Goal: Transaction & Acquisition: Purchase product/service

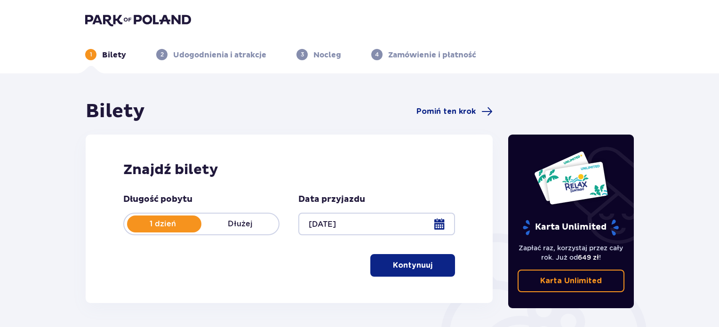
scroll to position [94, 0]
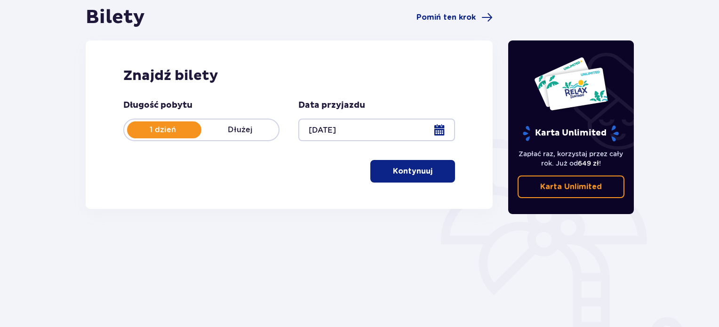
click at [420, 174] on p "Kontynuuj" at bounding box center [413, 171] width 40 height 10
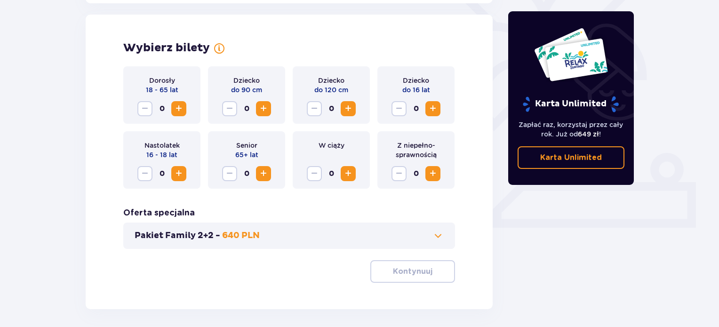
scroll to position [262, 0]
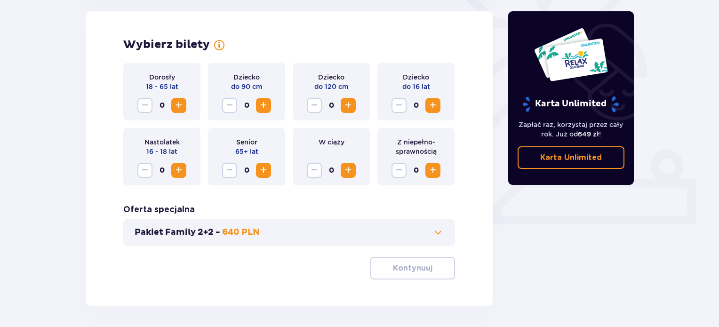
click at [431, 105] on span "Zwiększ" at bounding box center [432, 105] width 11 height 11
click at [418, 269] on p "Kontynuuj" at bounding box center [413, 268] width 40 height 10
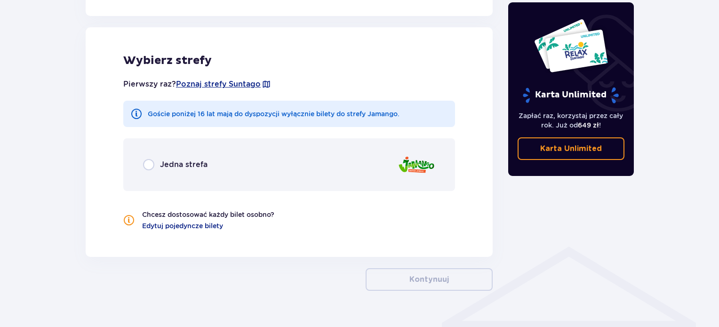
scroll to position [523, 0]
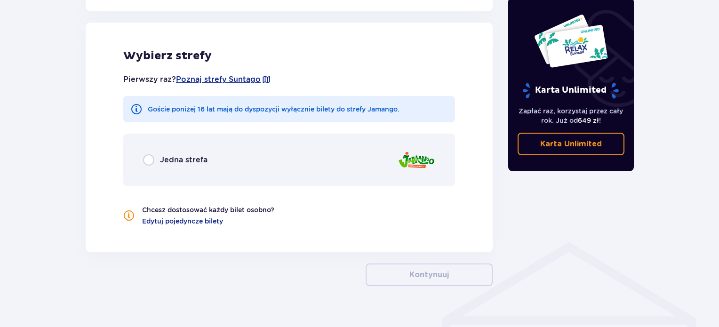
click at [144, 160] on input "radio" at bounding box center [148, 159] width 11 height 11
radio input "true"
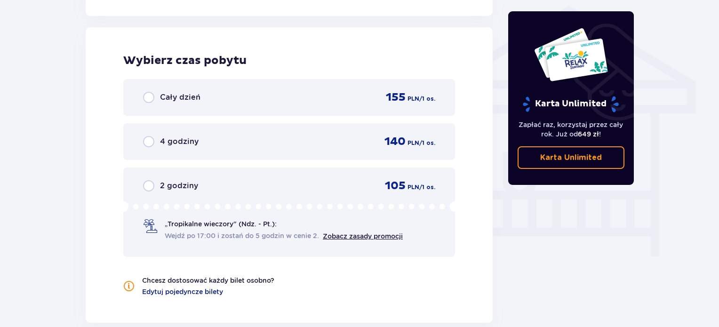
scroll to position [764, 0]
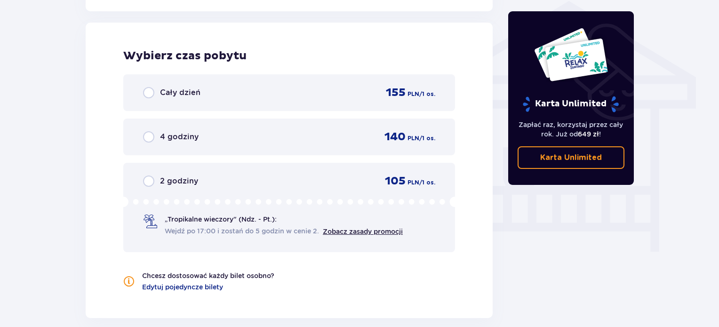
click at [146, 90] on input "radio" at bounding box center [148, 92] width 11 height 11
radio input "true"
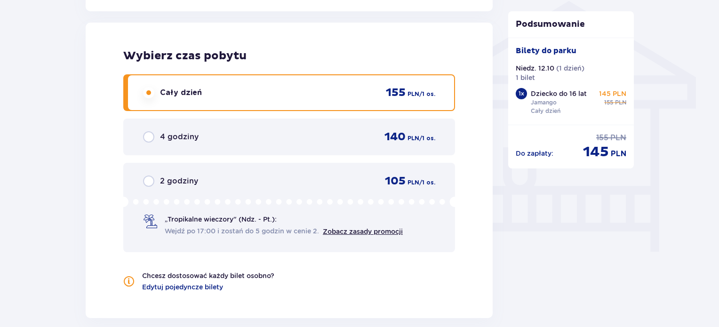
scroll to position [896, 0]
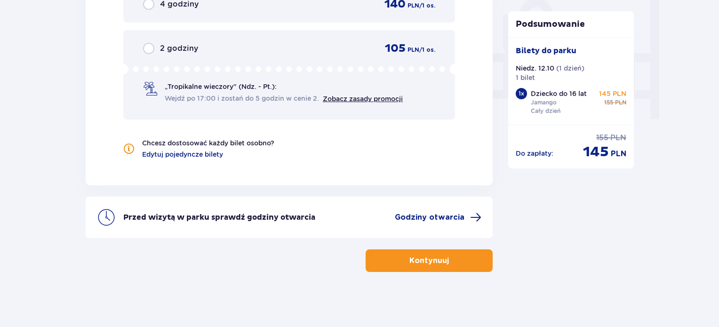
click at [436, 256] on p "Kontynuuj" at bounding box center [430, 261] width 40 height 10
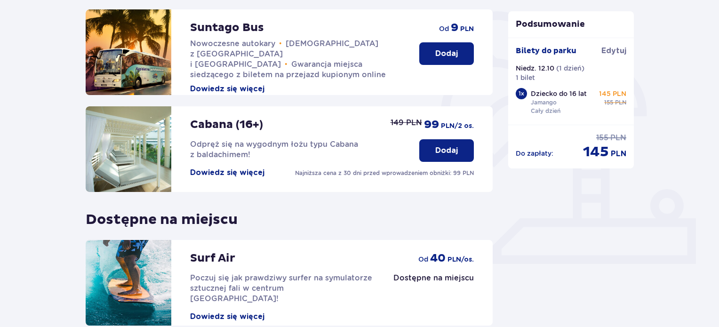
scroll to position [311, 0]
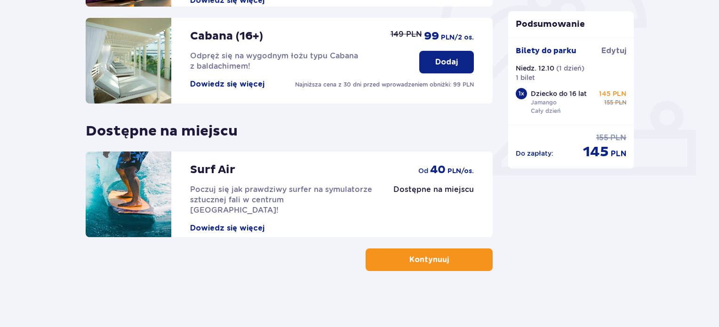
click at [457, 266] on button "Kontynuuj" at bounding box center [429, 260] width 127 height 23
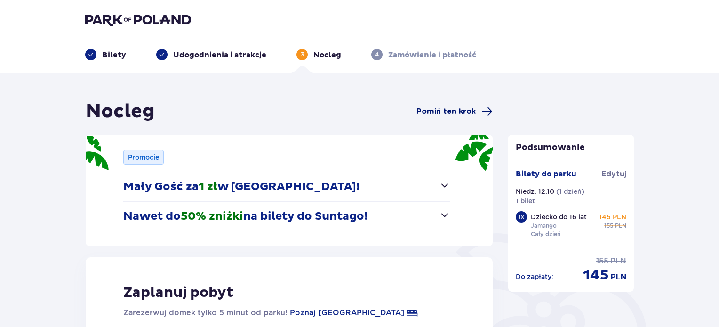
click at [441, 113] on span "Pomiń ten krok" at bounding box center [446, 111] width 59 height 10
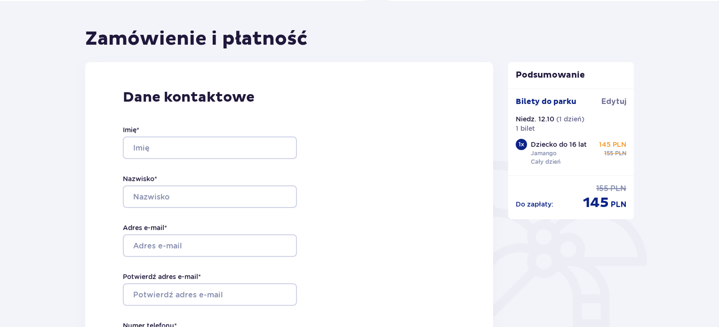
scroll to position [94, 0]
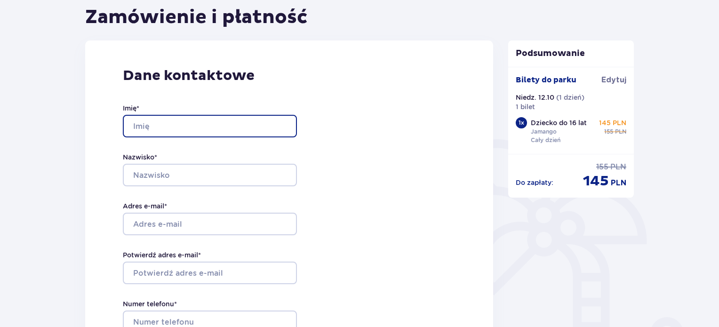
click at [189, 130] on input "Imię *" at bounding box center [210, 126] width 174 height 23
type input "AGNIESZKA"
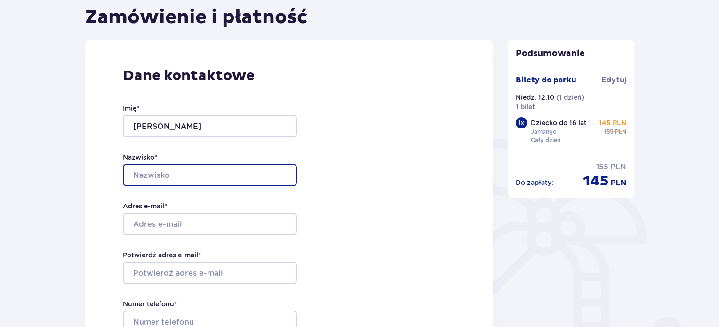
type input "BRZEZIŃSKA"
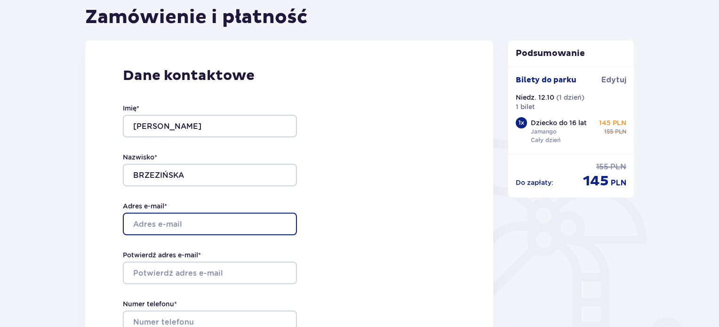
type input "agnieszka.brzezinskadk@gmail.com"
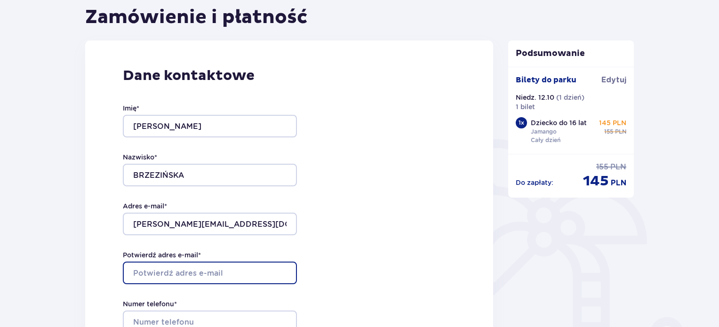
type input "agnieszka.brzezinskadk@gmail.com"
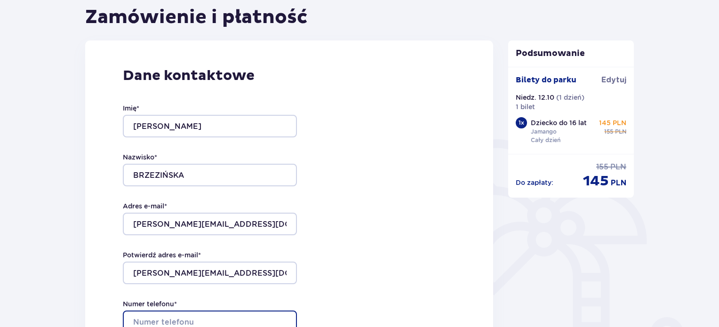
type input "607277138"
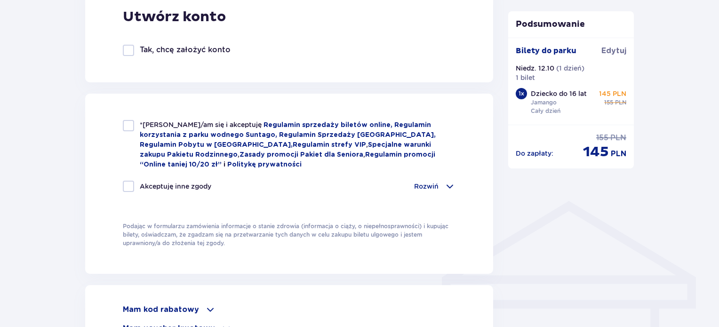
scroll to position [565, 0]
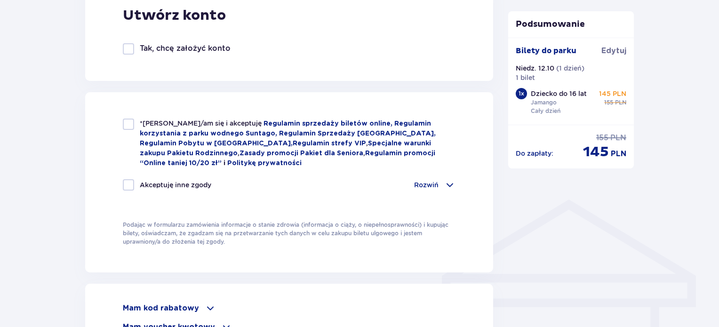
click at [128, 126] on div at bounding box center [128, 124] width 11 height 11
checkbox input "true"
click at [127, 184] on div at bounding box center [128, 184] width 11 height 11
checkbox input "true"
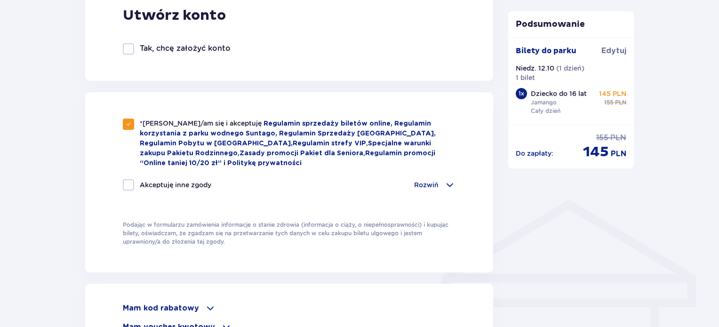
checkbox input "true"
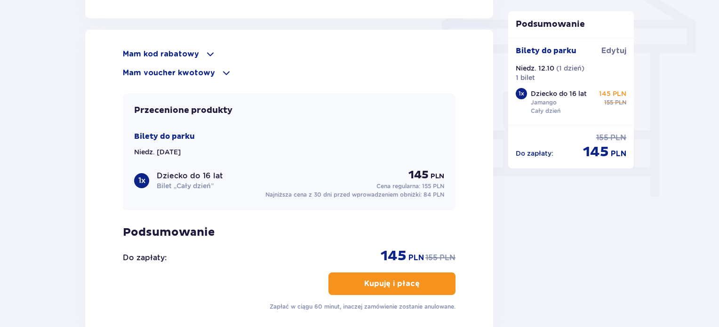
scroll to position [923, 0]
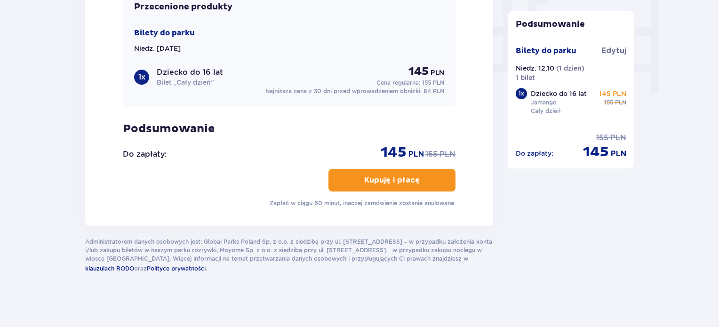
click at [395, 175] on p "Kupuję i płacę" at bounding box center [392, 180] width 56 height 10
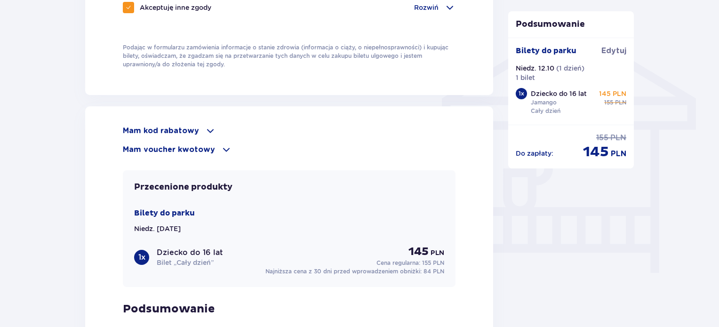
scroll to position [734, 0]
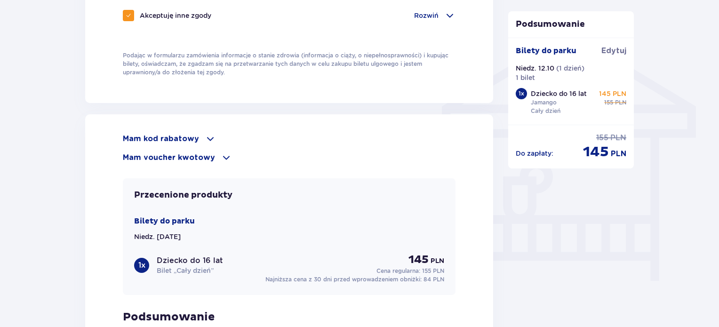
click at [205, 133] on span at bounding box center [210, 138] width 11 height 11
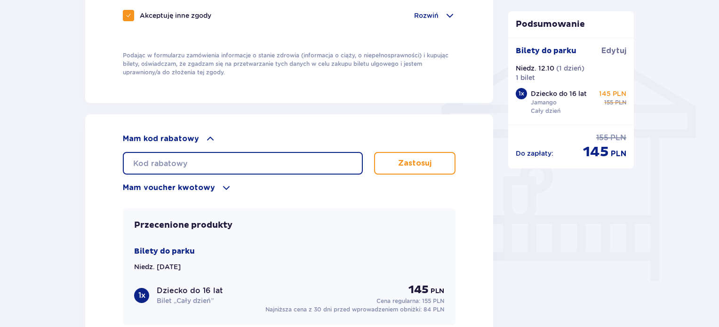
click at [228, 163] on input "text" at bounding box center [243, 163] width 240 height 23
paste input "0620009119798064"
type input "0620009119798064"
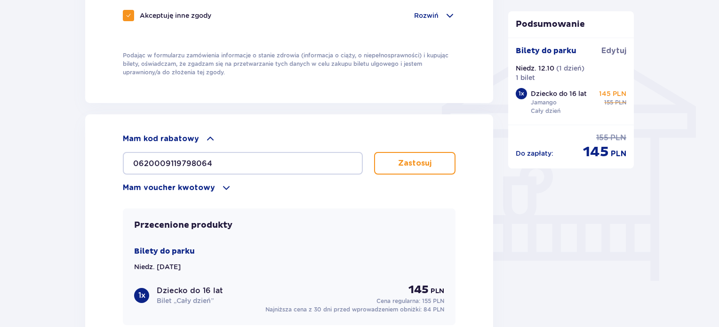
click at [410, 155] on button "Zastosuj" at bounding box center [414, 163] width 81 height 23
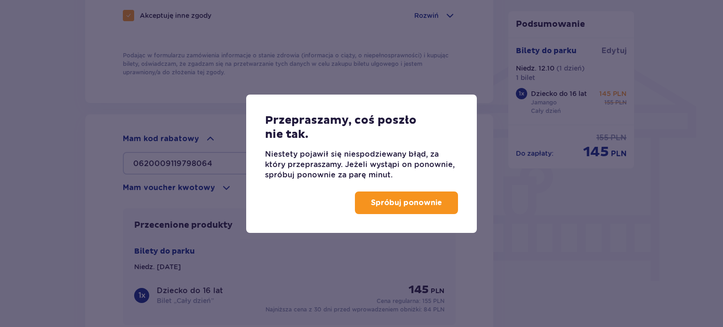
click at [403, 202] on p "Spróbuj ponownie" at bounding box center [406, 203] width 71 height 10
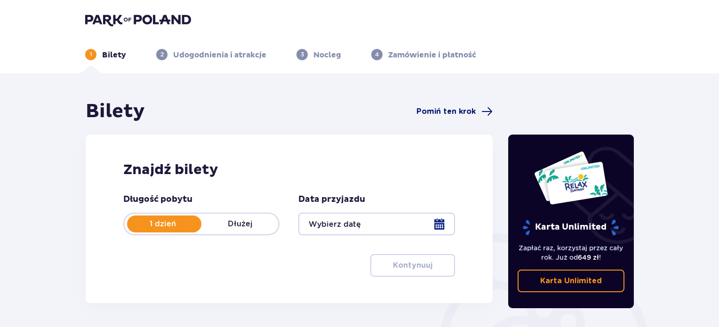
click at [450, 107] on span "Pomiń ten krok" at bounding box center [446, 111] width 59 height 10
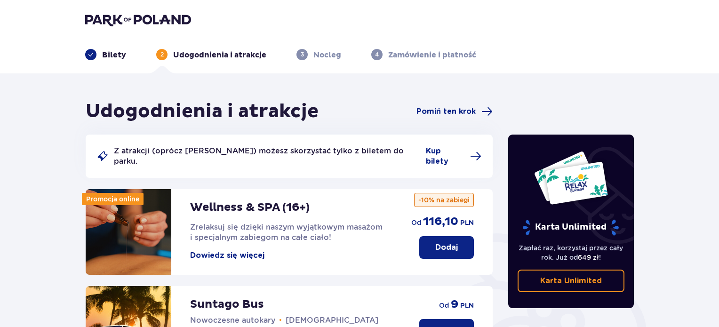
click at [111, 52] on p "Bilety" at bounding box center [114, 55] width 24 height 10
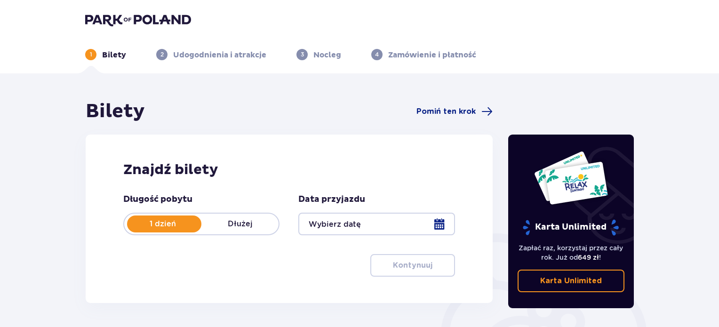
click at [387, 220] on div at bounding box center [376, 224] width 156 height 23
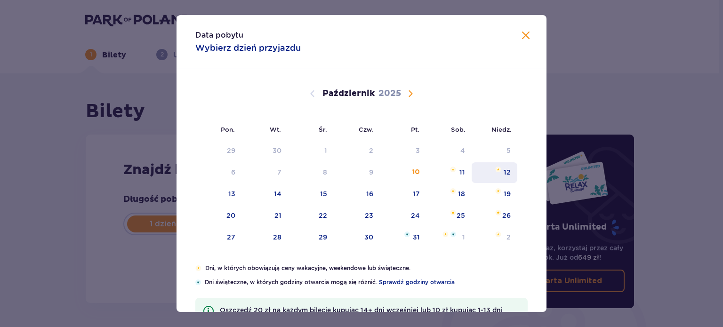
click at [500, 168] on img "niedziela, 12 października 2025" at bounding box center [498, 170] width 6 height 6
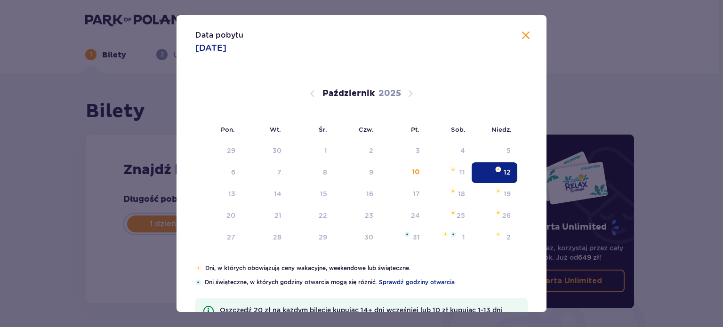
type input "12.10.25"
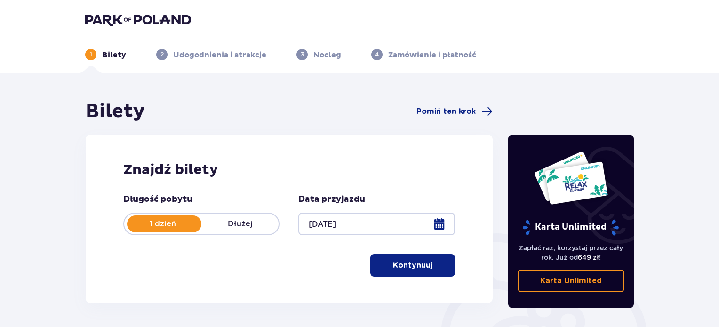
click at [404, 258] on button "Kontynuuj" at bounding box center [413, 265] width 85 height 23
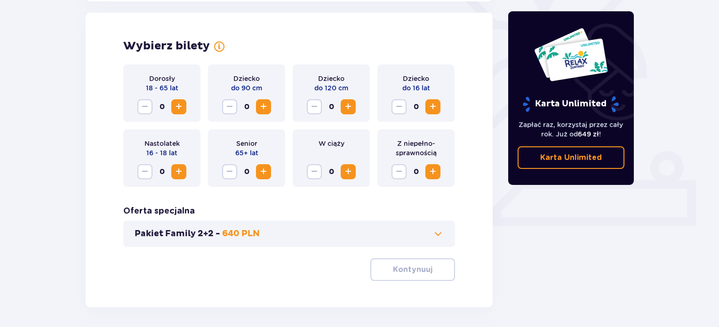
scroll to position [262, 0]
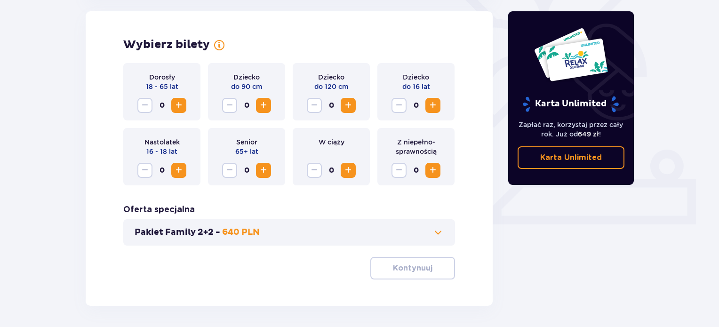
click at [433, 101] on span "Zwiększ" at bounding box center [432, 105] width 11 height 11
click at [422, 273] on p "Kontynuuj" at bounding box center [413, 268] width 40 height 10
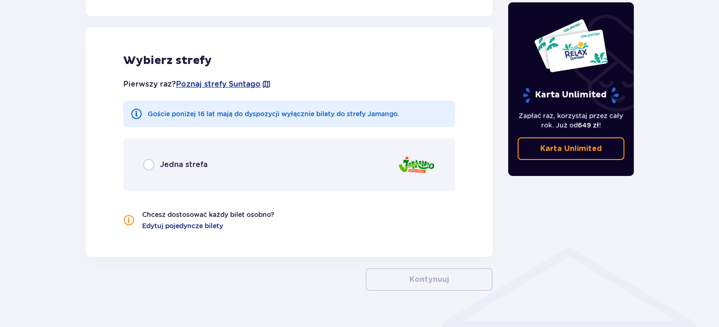
scroll to position [523, 0]
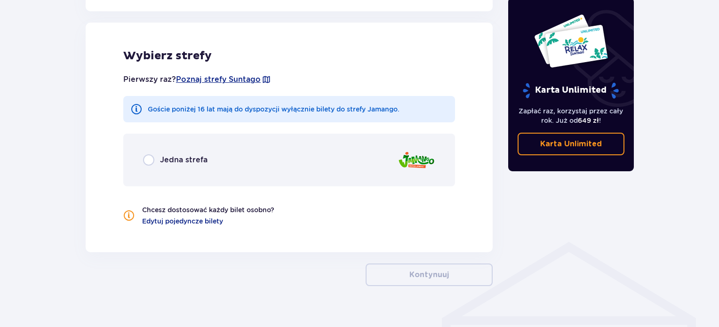
click at [147, 165] on input "radio" at bounding box center [148, 159] width 11 height 11
radio input "true"
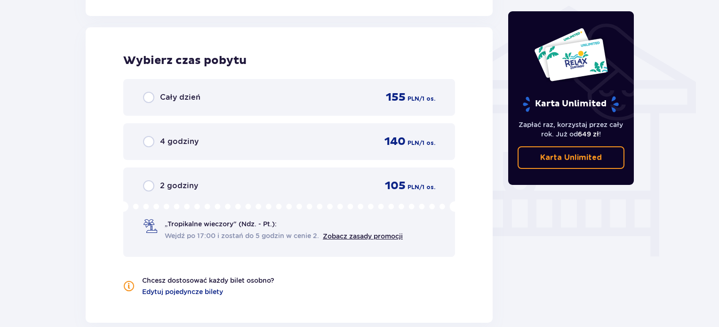
scroll to position [764, 0]
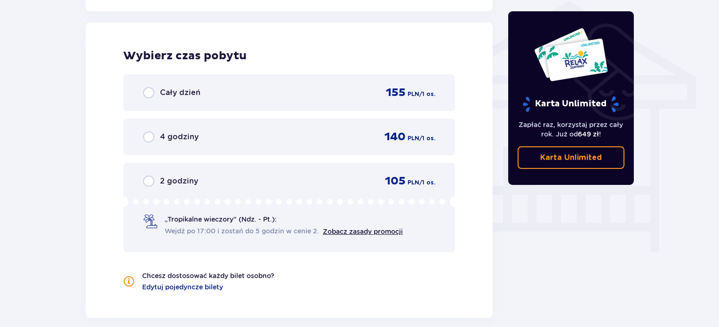
click at [151, 92] on input "radio" at bounding box center [148, 92] width 11 height 11
radio input "true"
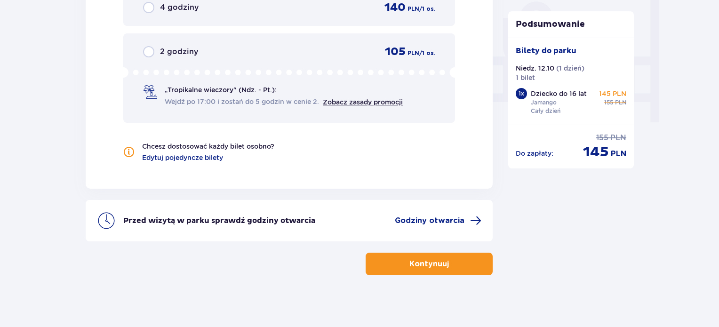
scroll to position [896, 0]
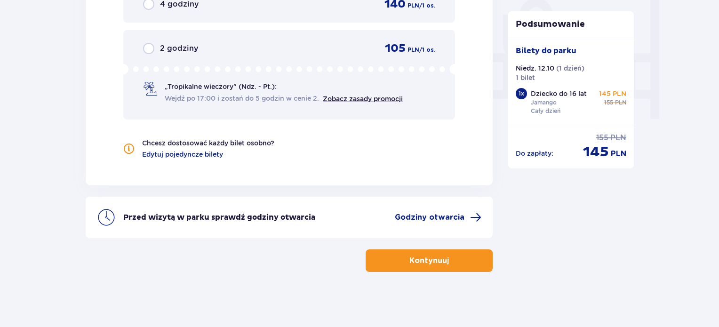
click at [427, 258] on p "Kontynuuj" at bounding box center [430, 261] width 40 height 10
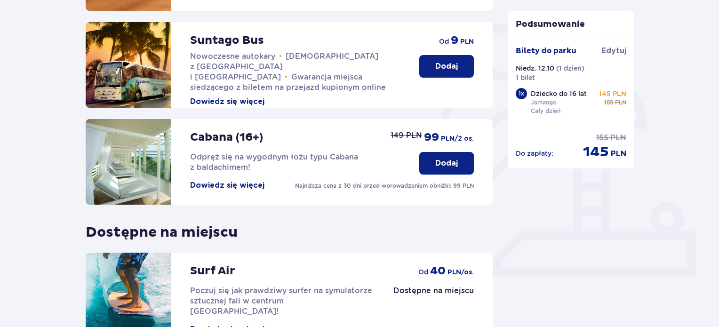
scroll to position [282, 0]
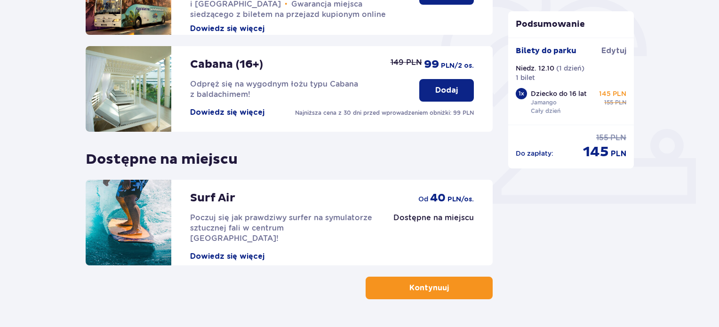
click at [448, 284] on span "button" at bounding box center [450, 287] width 11 height 11
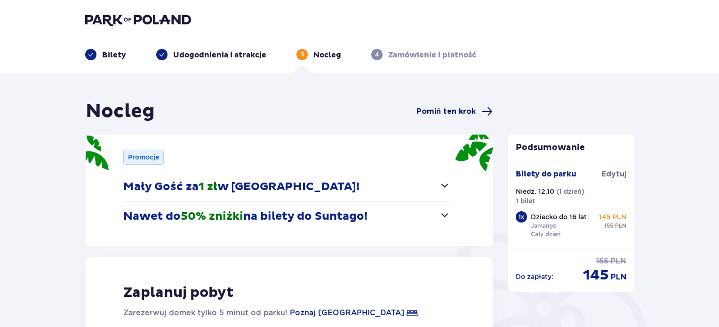
click at [463, 110] on span "Pomiń ten krok" at bounding box center [446, 111] width 59 height 10
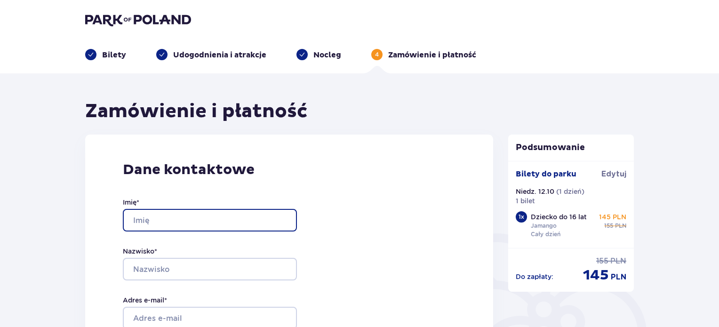
click at [244, 216] on input "Imię *" at bounding box center [210, 220] width 174 height 23
type input "AGNIESZKA"
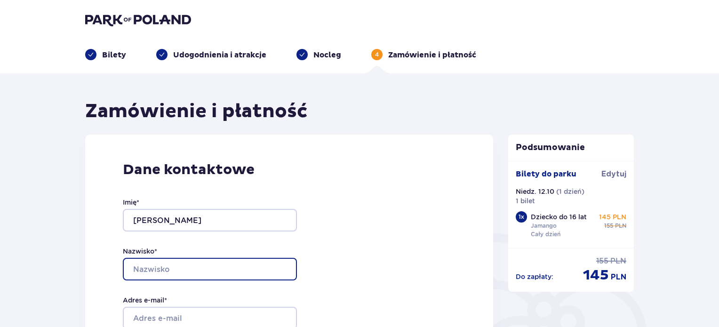
type input "BRZEZIŃSKA"
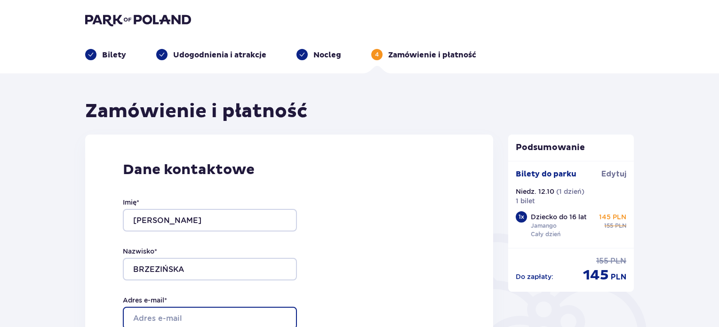
type input "agnieszka.brzezinskadk@gmail.com"
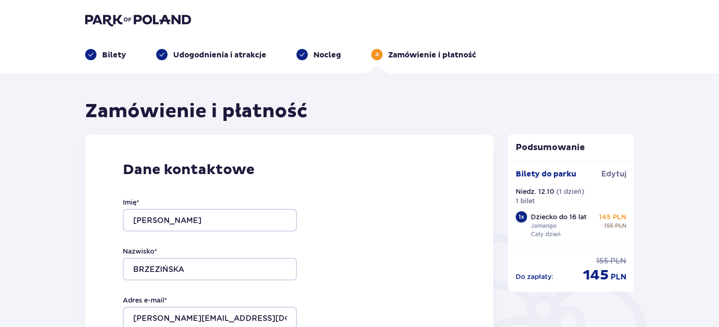
type input "agnieszka.brzezinskadk@gmail.com"
type input "607277138"
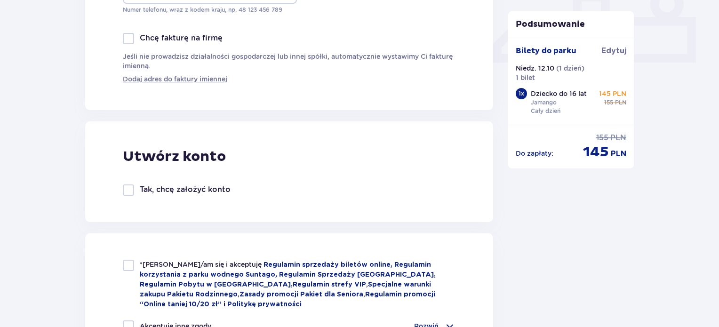
scroll to position [518, 0]
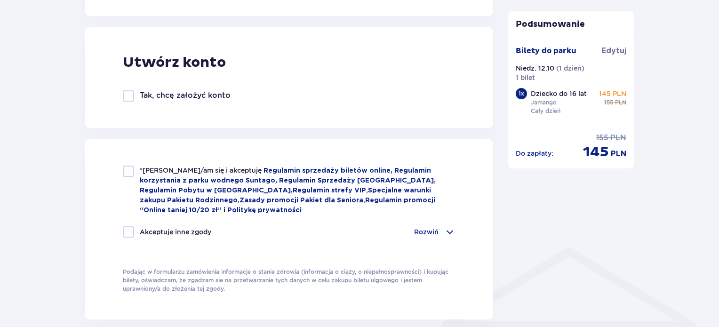
click at [132, 177] on div at bounding box center [128, 171] width 11 height 11
checkbox input "true"
drag, startPoint x: 133, startPoint y: 229, endPoint x: 138, endPoint y: 237, distance: 9.1
click at [134, 230] on div at bounding box center [128, 231] width 11 height 11
checkbox input "true"
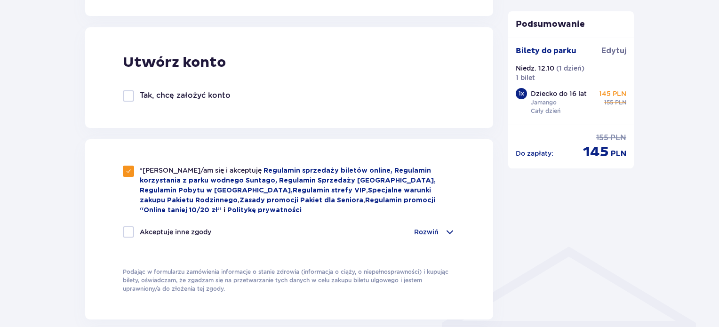
checkbox input "true"
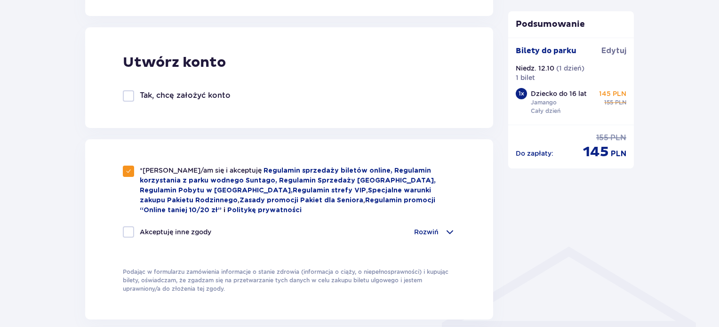
checkbox input "true"
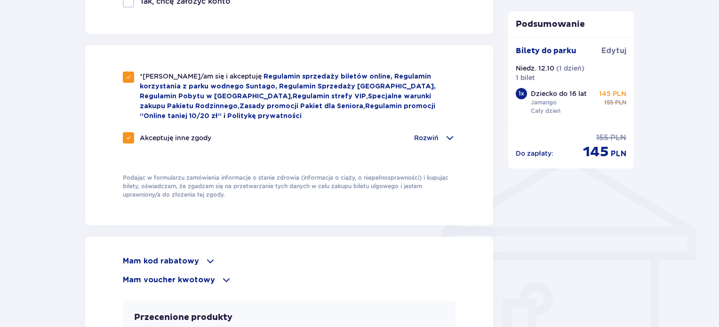
scroll to position [706, 0]
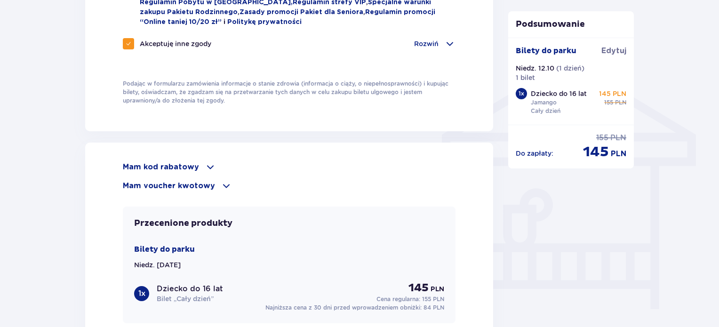
click at [206, 161] on span at bounding box center [210, 166] width 11 height 11
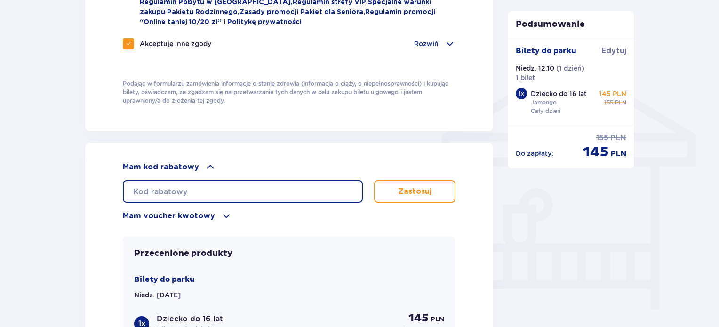
click at [185, 193] on input "text" at bounding box center [243, 191] width 240 height 23
paste input "0620009119798064"
type input "0620009119798064"
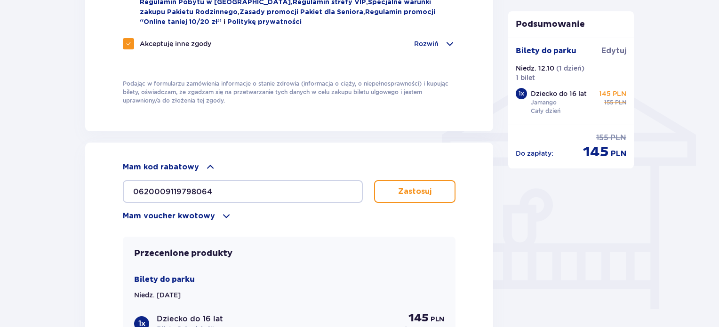
click at [425, 186] on p "Zastosuj" at bounding box center [414, 191] width 33 height 10
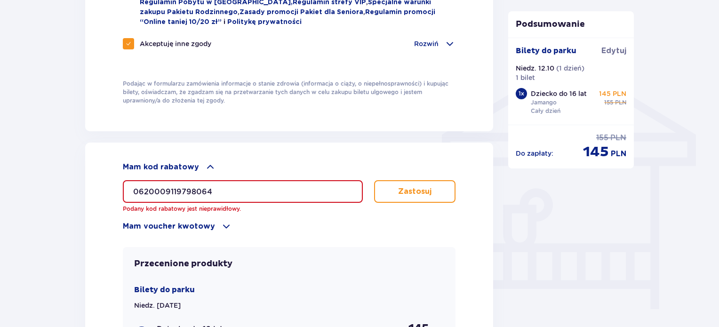
click at [221, 221] on span at bounding box center [226, 226] width 11 height 11
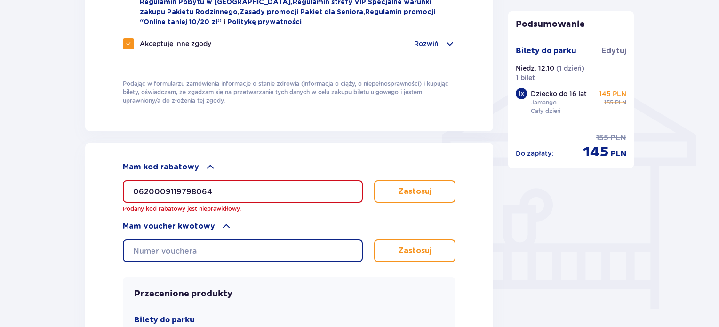
click at [201, 246] on input "text" at bounding box center [243, 251] width 240 height 23
paste input "0620009119798064"
type input "0620009119798064"
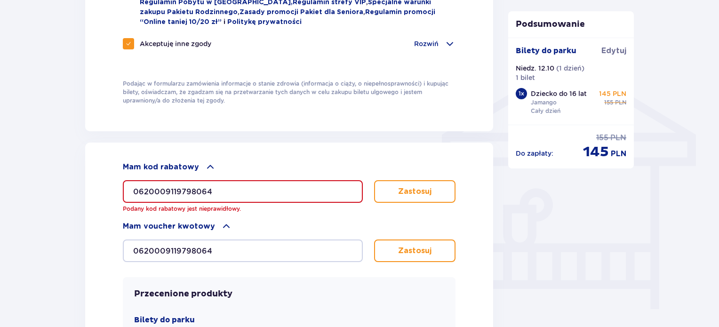
click at [429, 246] on p "Zastosuj" at bounding box center [414, 251] width 33 height 10
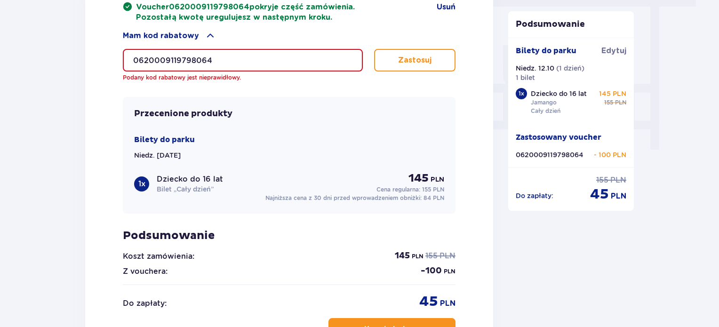
scroll to position [942, 0]
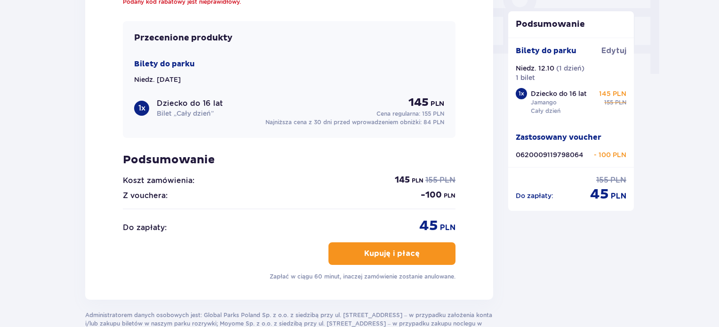
click at [416, 250] on span "button" at bounding box center [421, 253] width 11 height 11
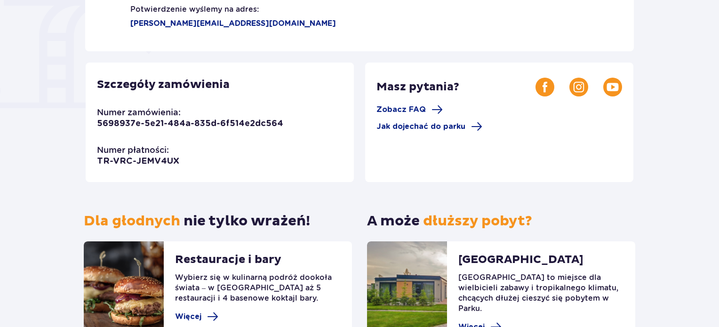
scroll to position [141, 0]
